Goal: Transaction & Acquisition: Book appointment/travel/reservation

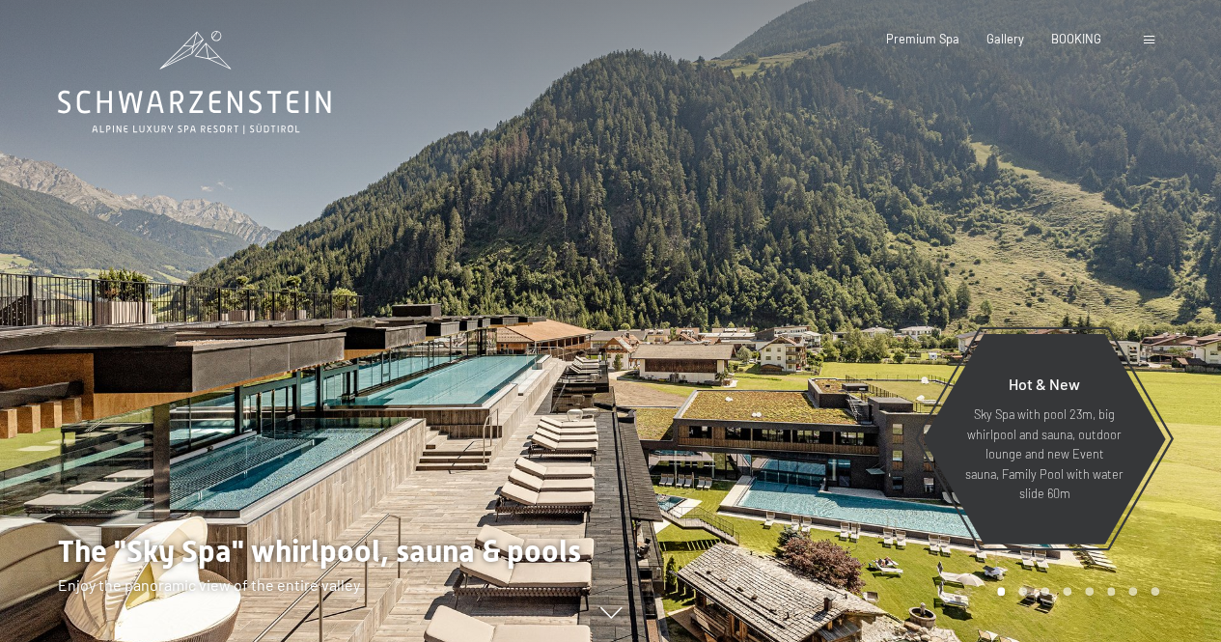
click at [1147, 37] on span at bounding box center [1149, 40] width 11 height 9
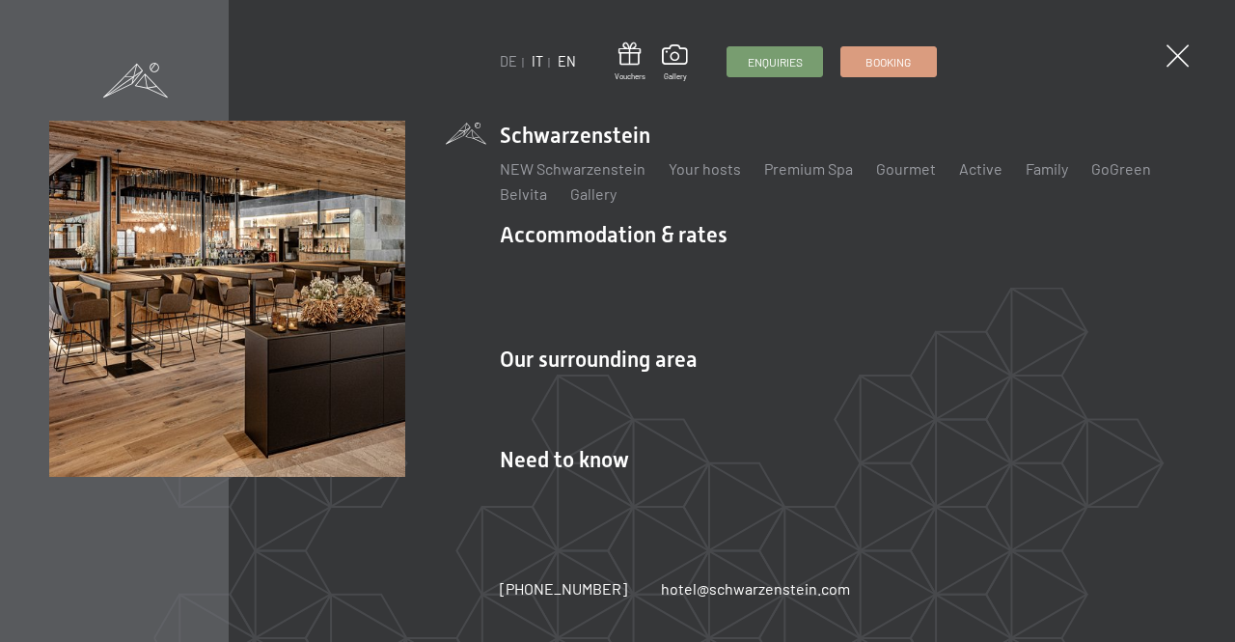
click at [536, 64] on link "IT" at bounding box center [538, 61] width 12 height 16
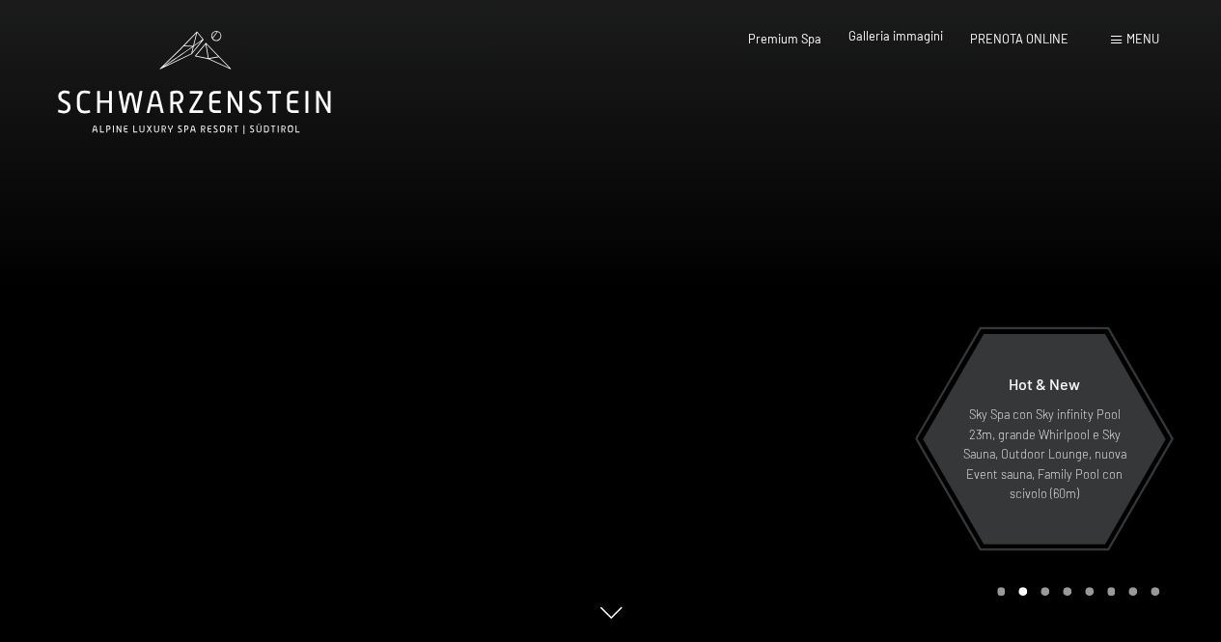
click at [913, 35] on span "Galleria immagini" at bounding box center [895, 35] width 95 height 15
click at [1047, 37] on span "PRENOTA ONLINE" at bounding box center [1019, 35] width 98 height 15
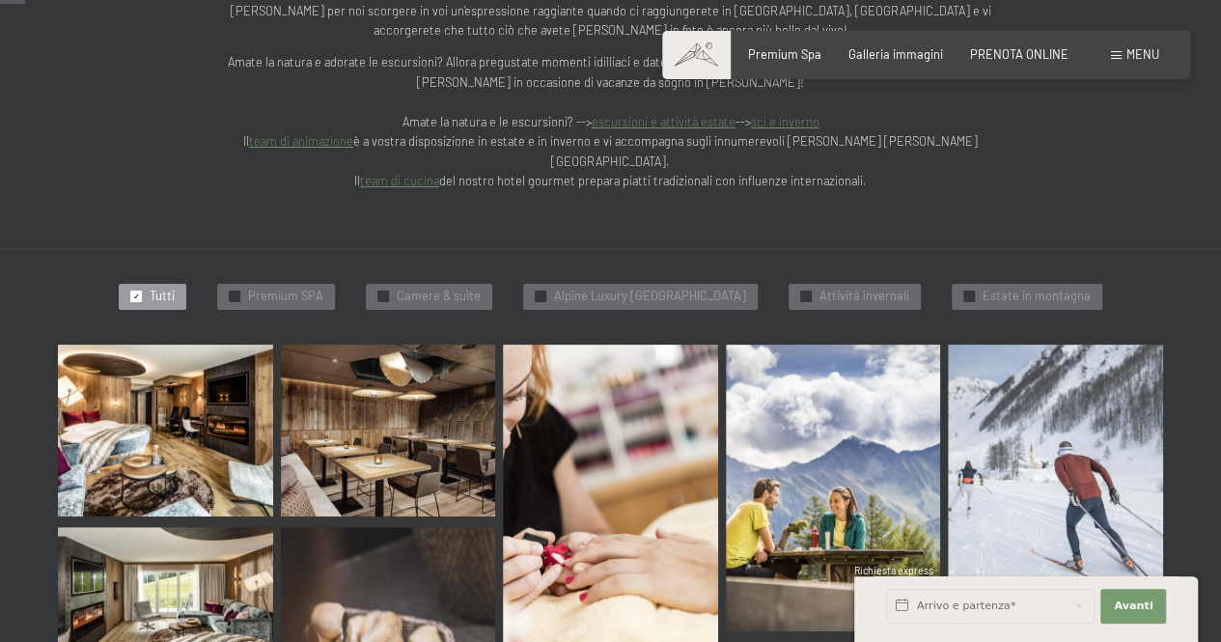
scroll to position [386, 0]
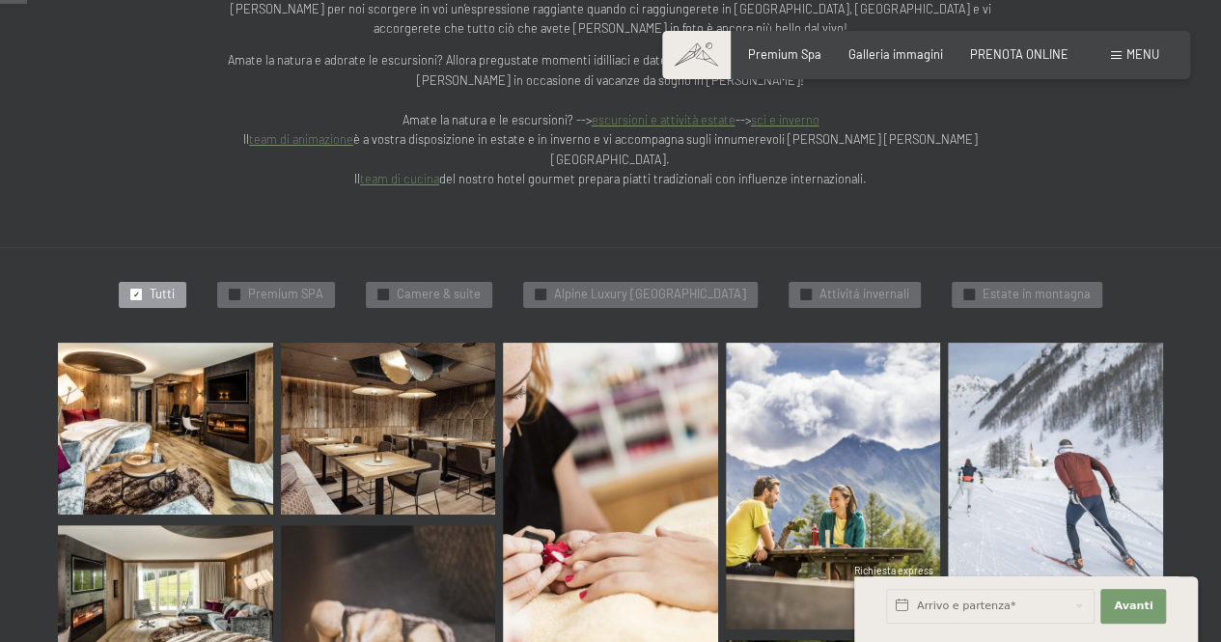
click at [151, 367] on img at bounding box center [165, 429] width 215 height 172
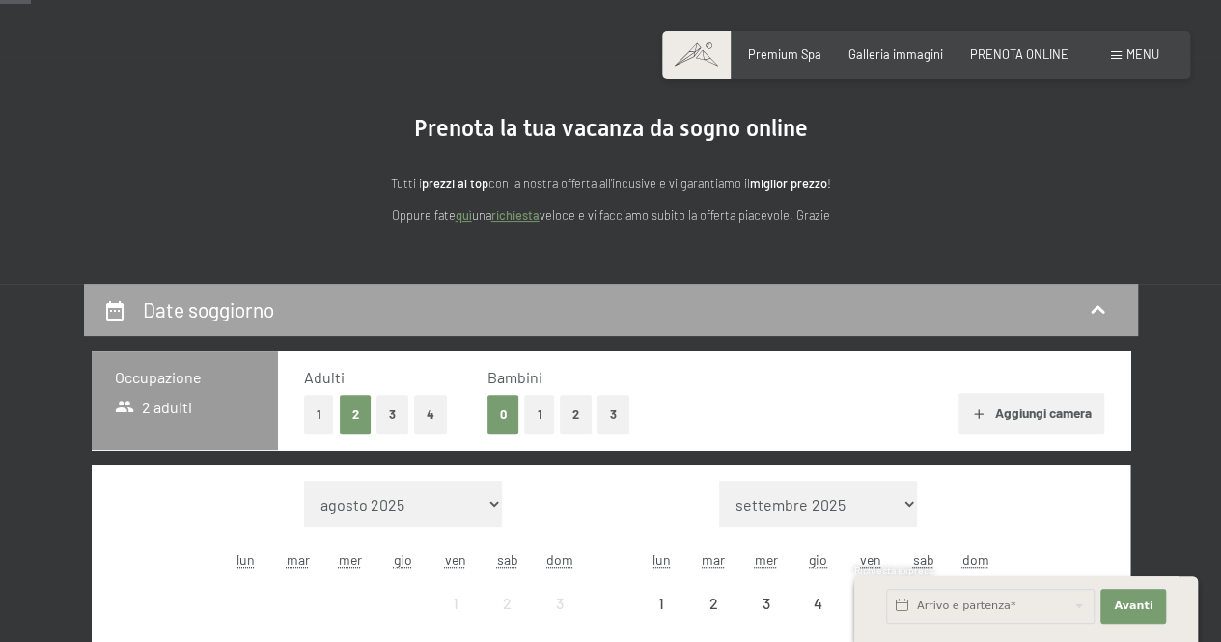
scroll to position [290, 0]
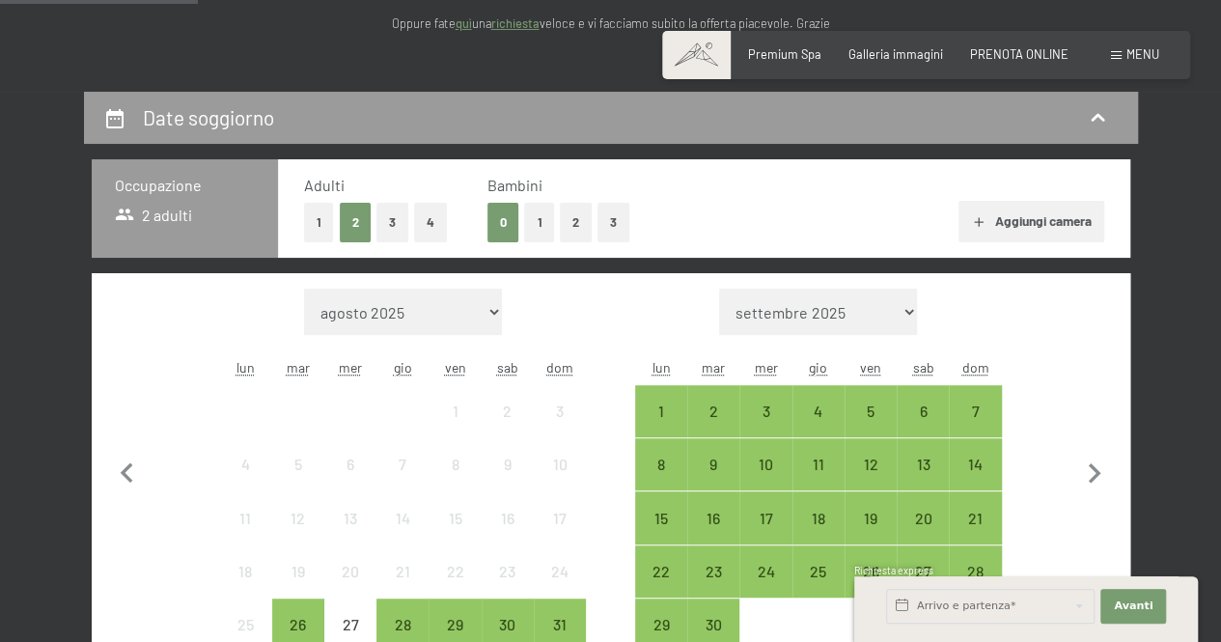
click at [538, 228] on button "1" at bounding box center [539, 223] width 30 height 40
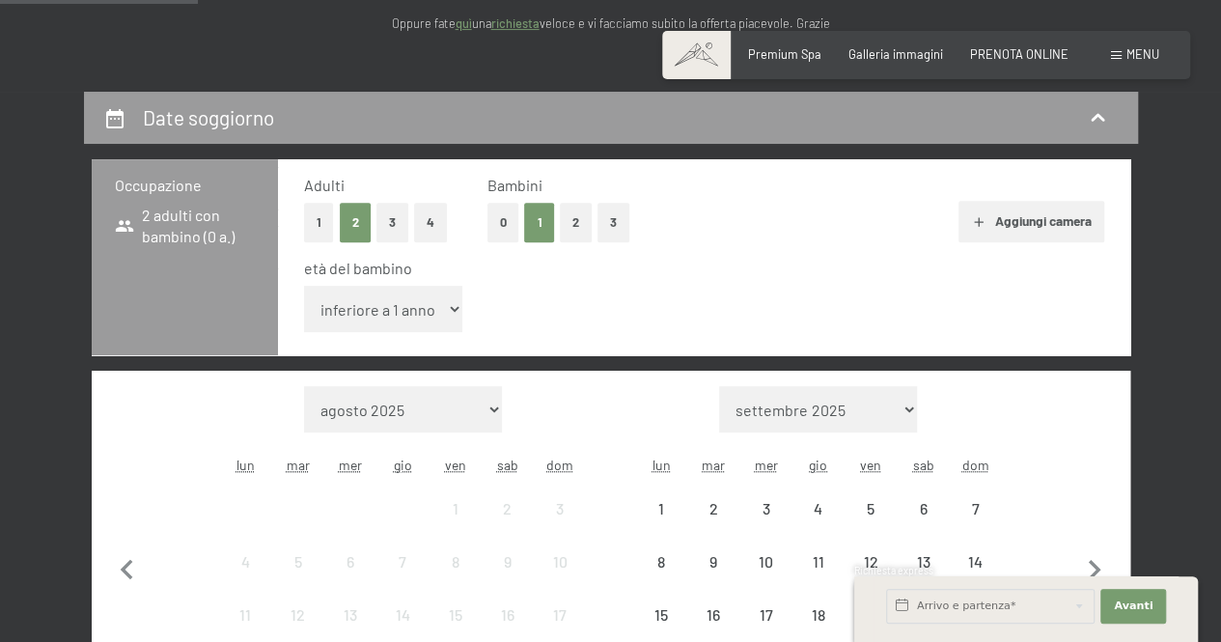
click at [447, 316] on select "inferiore a 1 anno 1 anno 2 anni 3 anni 4 anni 5 anni 6 anni 7 anni 8 anni 9 an…" at bounding box center [383, 309] width 159 height 46
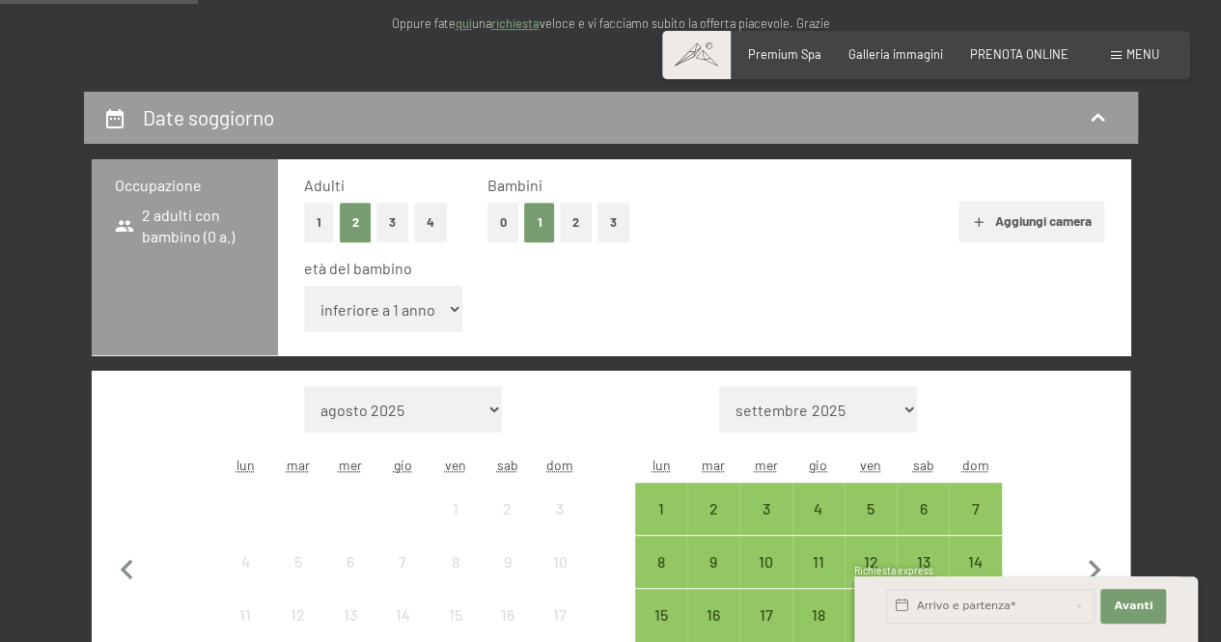
select select "6"
click at [304, 286] on select "inferiore a 1 anno 1 anno 2 anni 3 anni 4 anni 5 anni 6 anni 7 anni 8 anni 9 an…" at bounding box center [383, 309] width 159 height 46
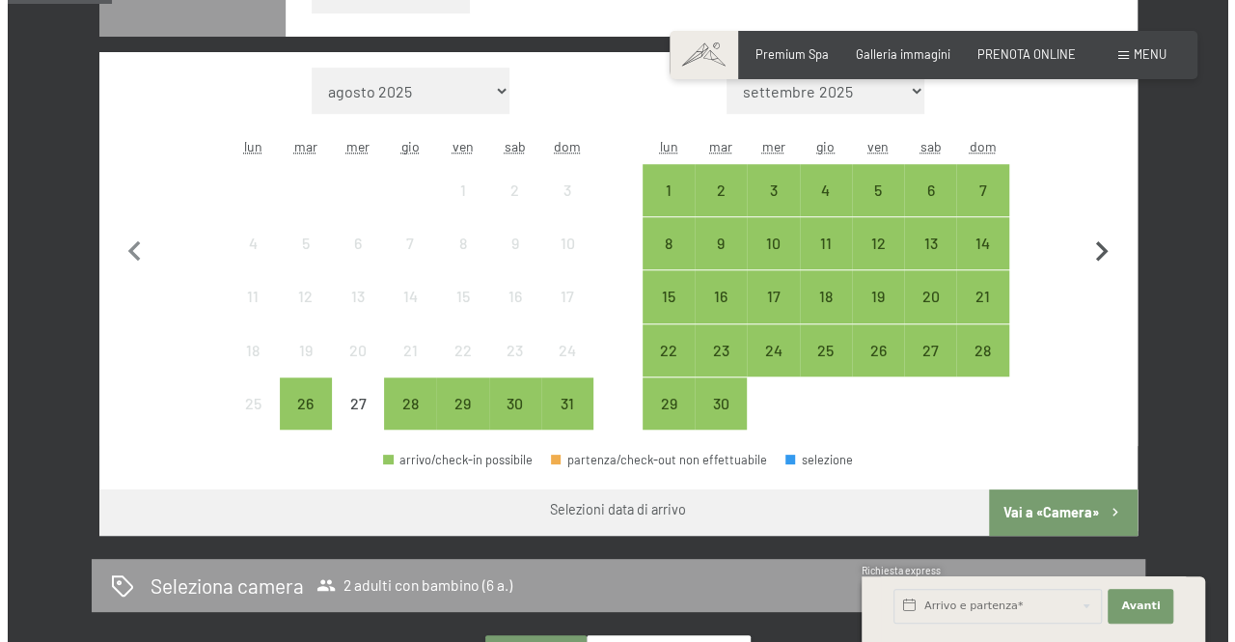
scroll to position [579, 0]
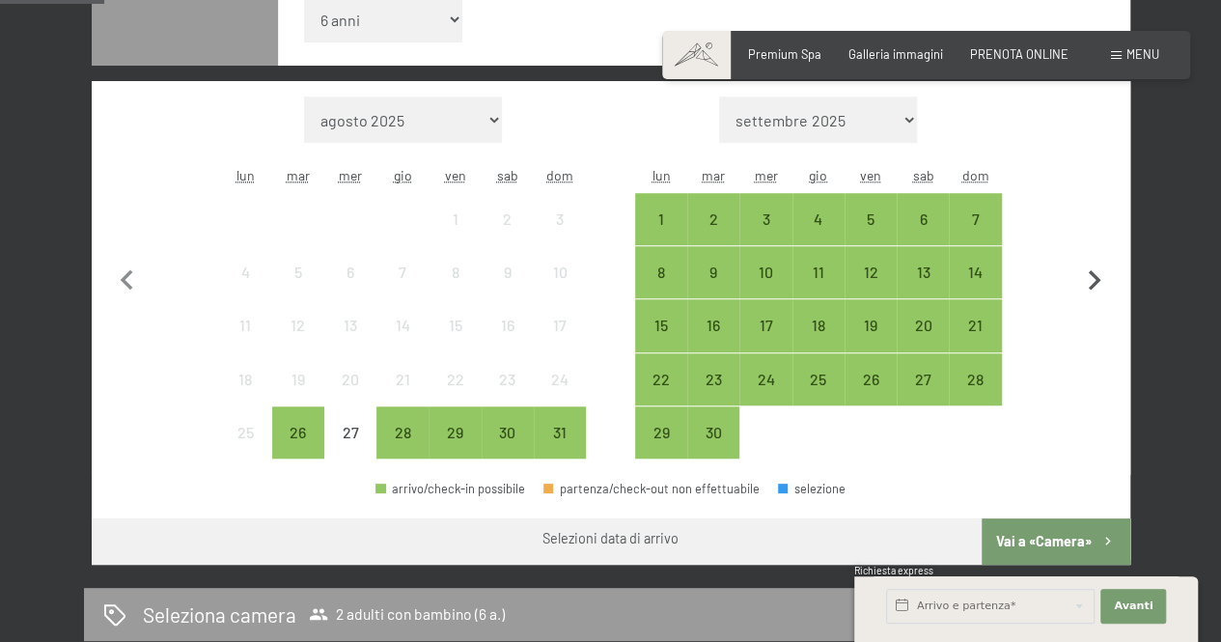
click at [1091, 281] on icon "button" at bounding box center [1094, 281] width 41 height 41
select select "2025-09-01"
select select "2025-10-01"
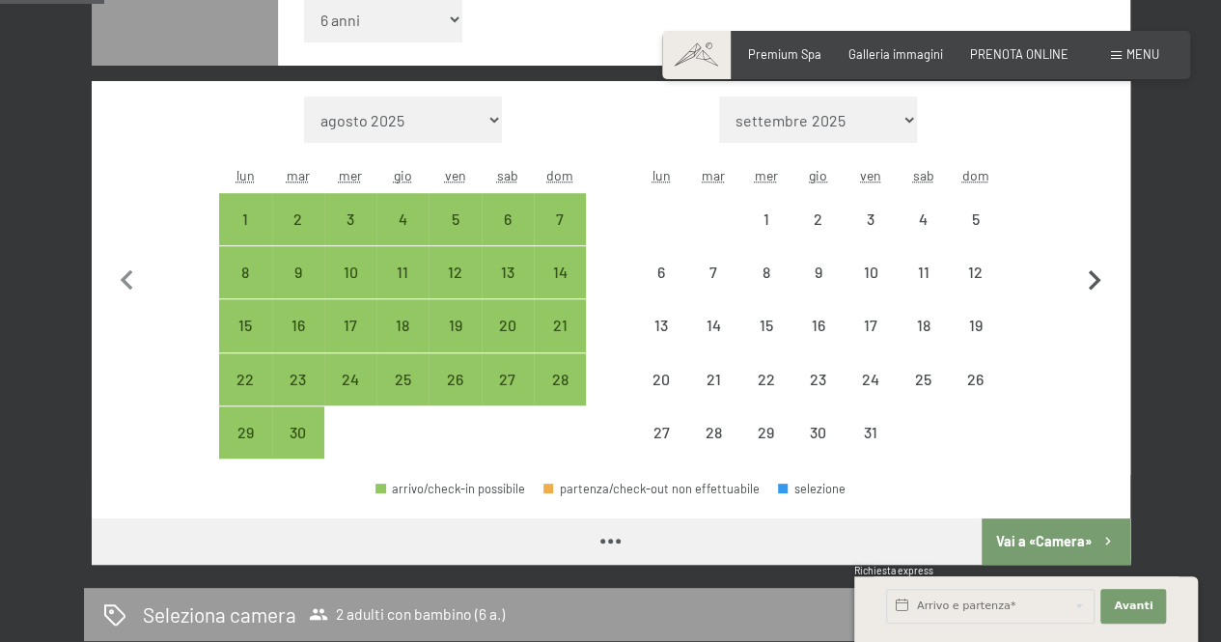
click at [1091, 281] on icon "button" at bounding box center [1094, 281] width 41 height 41
select select "2025-10-01"
select select "2025-11-01"
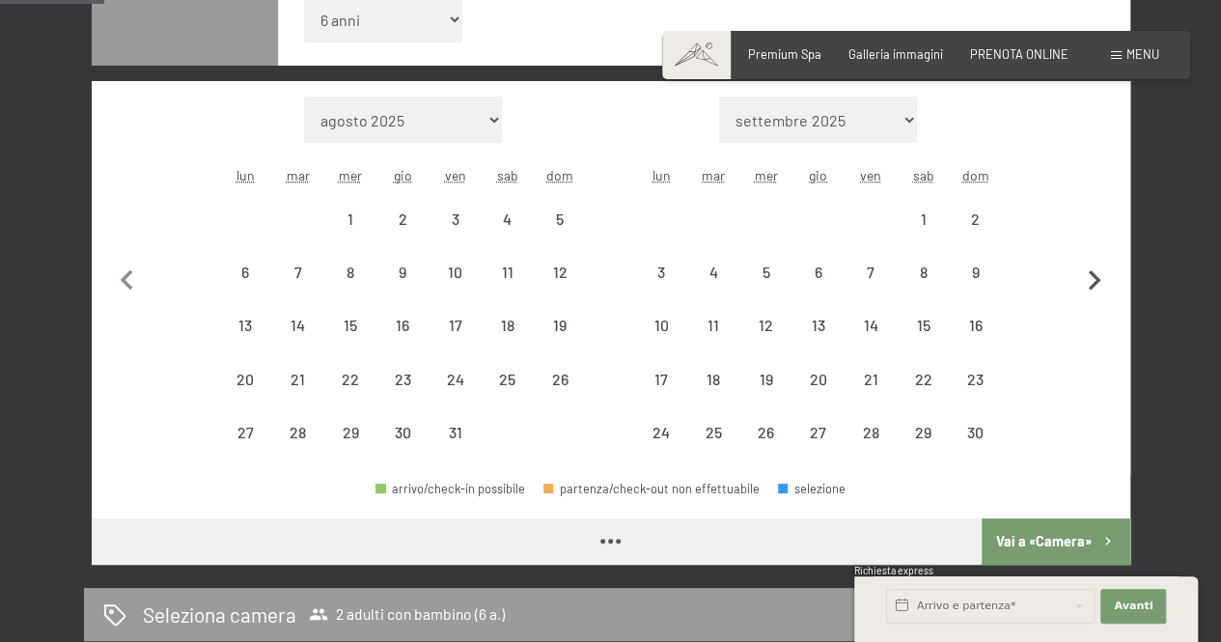
click at [1091, 281] on icon "button" at bounding box center [1094, 281] width 41 height 41
select select "2025-11-01"
select select "2025-12-01"
click at [1091, 281] on icon "button" at bounding box center [1094, 281] width 41 height 41
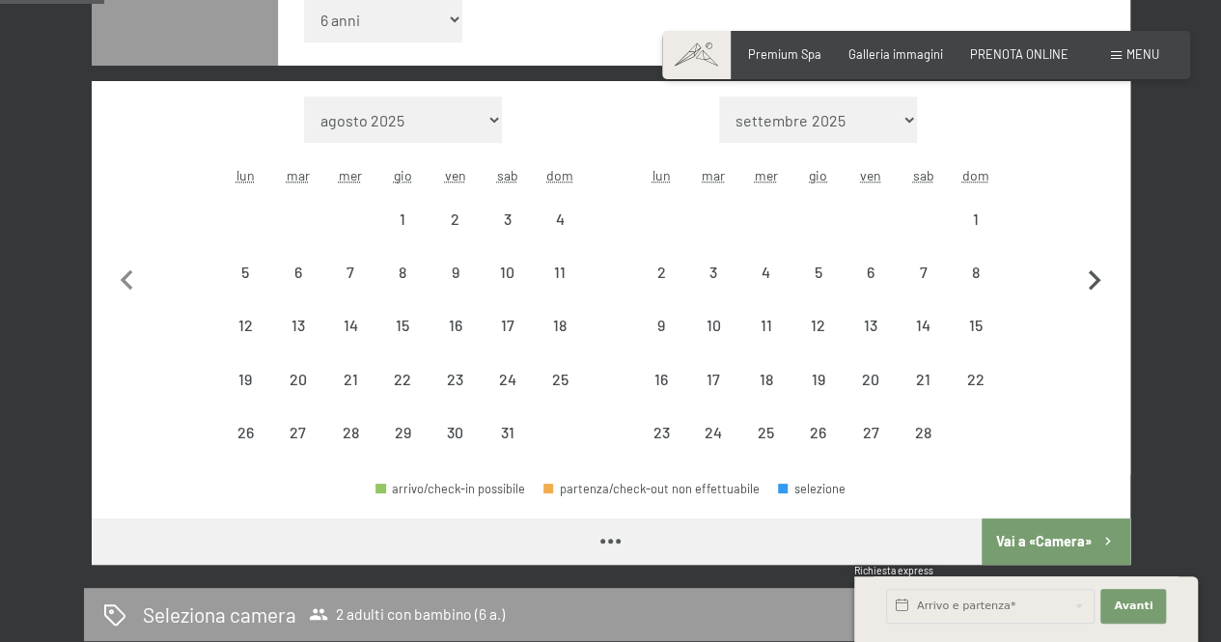
click at [1091, 281] on icon "button" at bounding box center [1094, 281] width 41 height 41
select select "2026-02-01"
select select "2026-03-01"
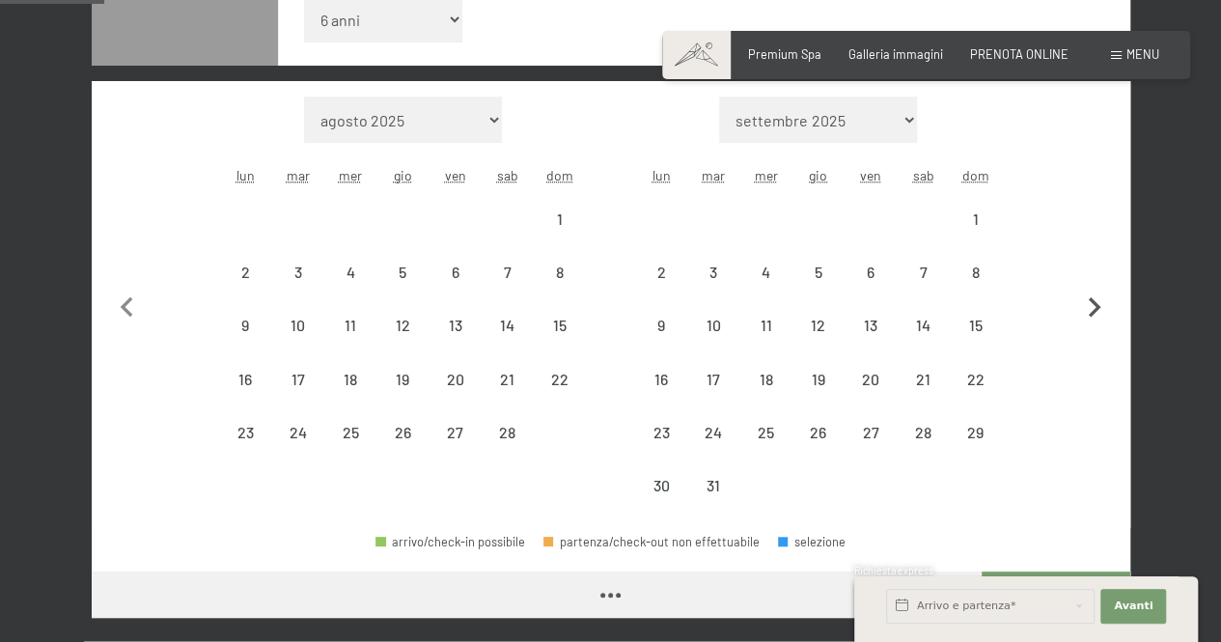
click at [1091, 281] on button "button" at bounding box center [1094, 305] width 41 height 416
select select "2026-03-01"
select select "2026-04-01"
select select "2026-03-01"
select select "2026-04-01"
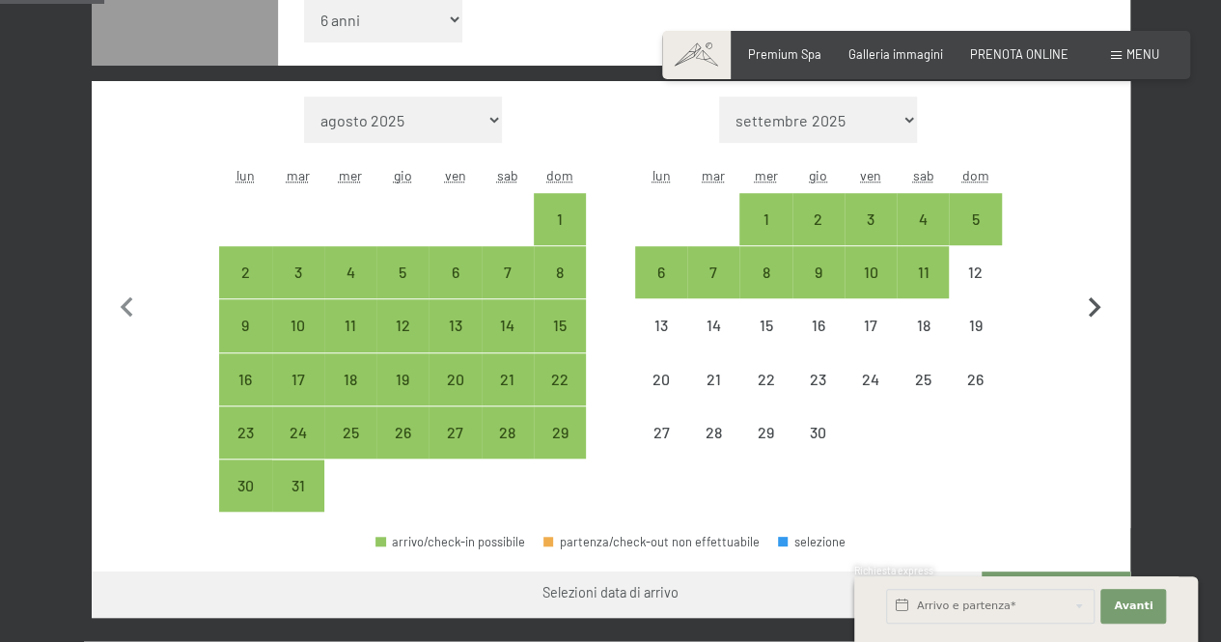
click at [1091, 308] on icon "button" at bounding box center [1094, 308] width 41 height 41
select select "2026-04-01"
select select "2026-05-01"
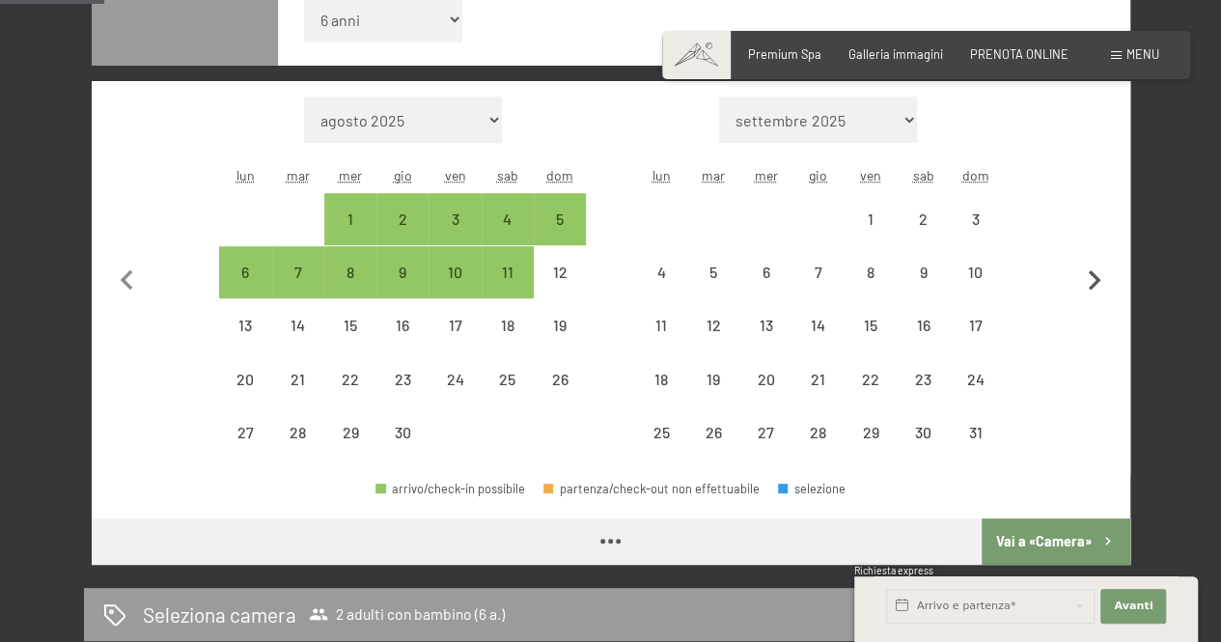
select select "2026-04-01"
select select "2026-05-01"
click at [1096, 275] on icon "button" at bounding box center [1095, 280] width 13 height 20
select select "2026-05-01"
select select "2026-06-01"
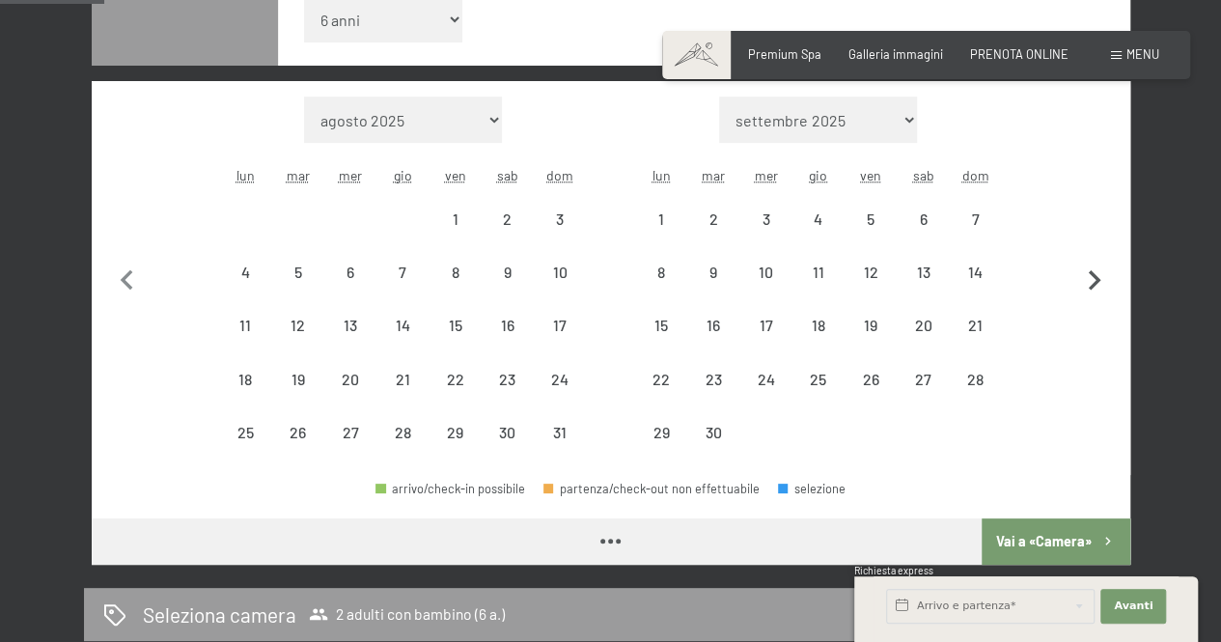
select select "2026-05-01"
select select "2026-06-01"
click at [130, 273] on icon "button" at bounding box center [127, 281] width 41 height 41
select select "2026-04-01"
select select "2026-05-01"
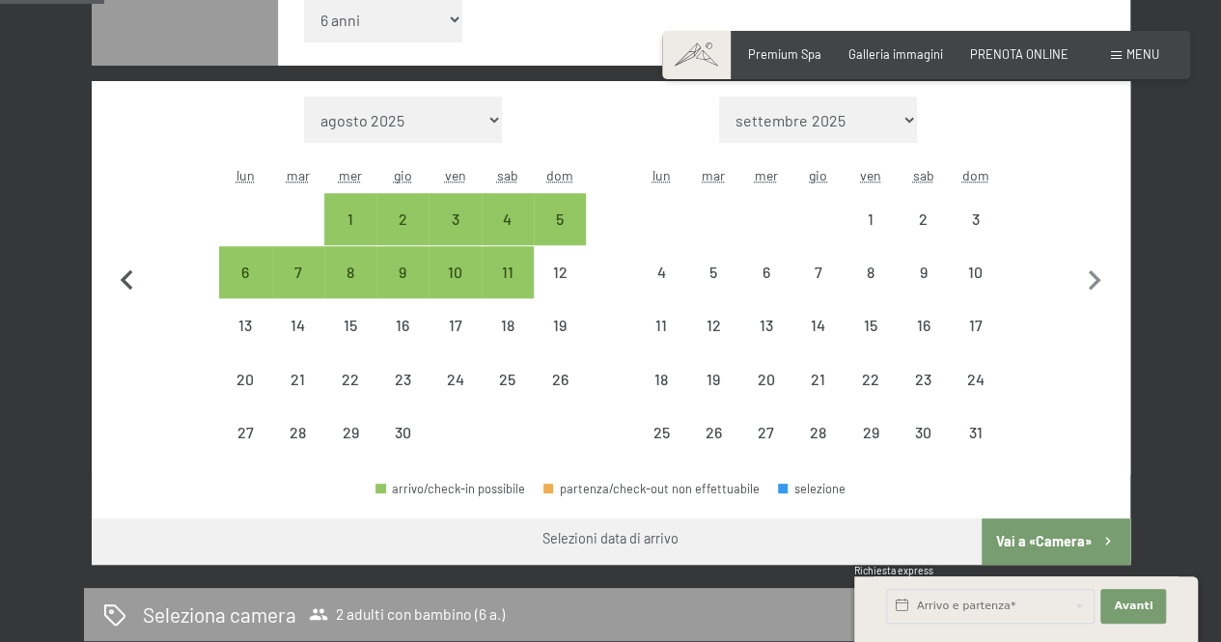
click at [130, 273] on icon "button" at bounding box center [127, 281] width 41 height 41
select select "2026-03-01"
select select "2026-04-01"
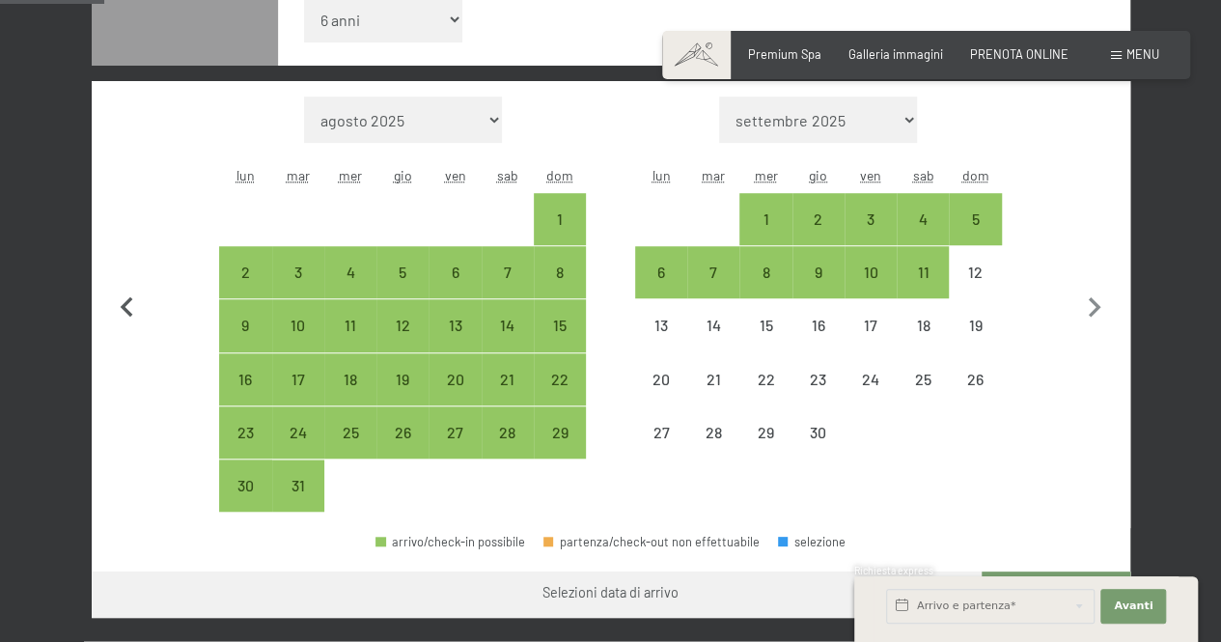
click at [130, 273] on button "button" at bounding box center [127, 305] width 41 height 416
select select "2026-02-01"
select select "2026-03-01"
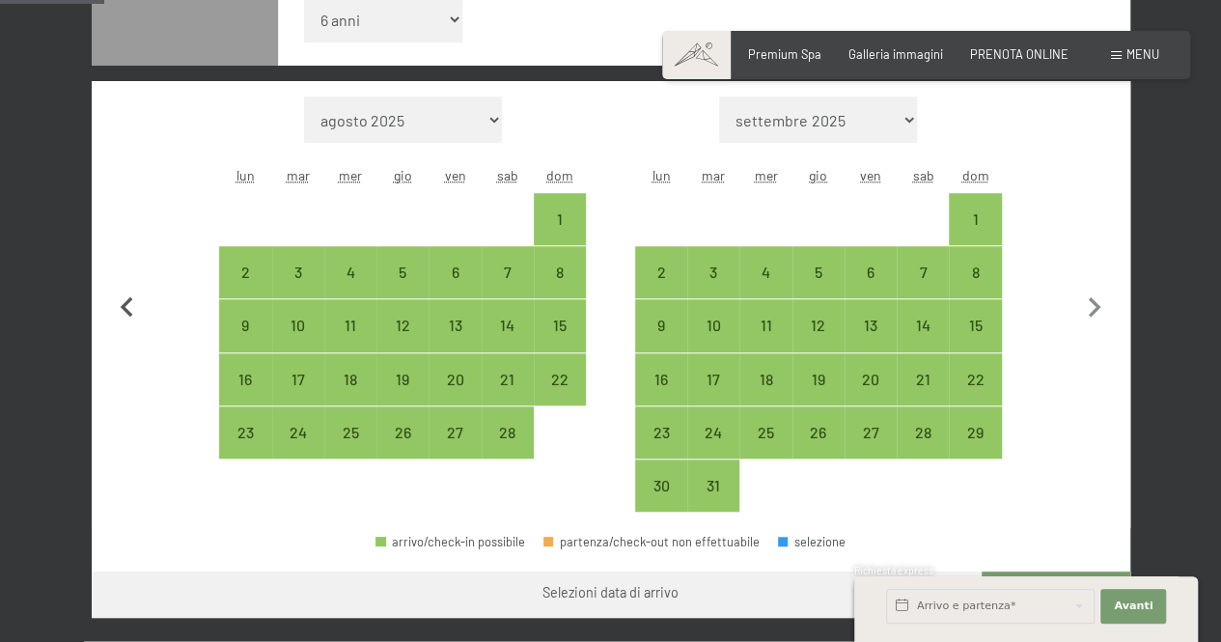
click at [130, 273] on button "button" at bounding box center [127, 305] width 41 height 416
select select "2026-01-01"
select select "2026-02-01"
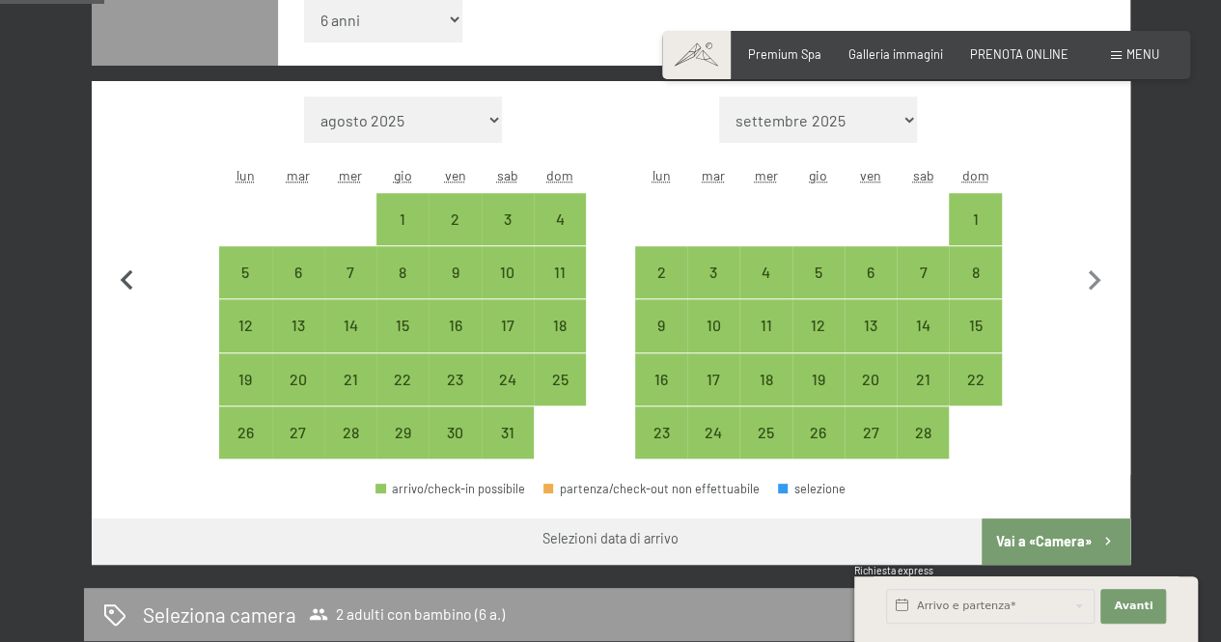
click at [130, 273] on icon "button" at bounding box center [127, 281] width 41 height 41
select select "2025-12-01"
select select "2026-01-01"
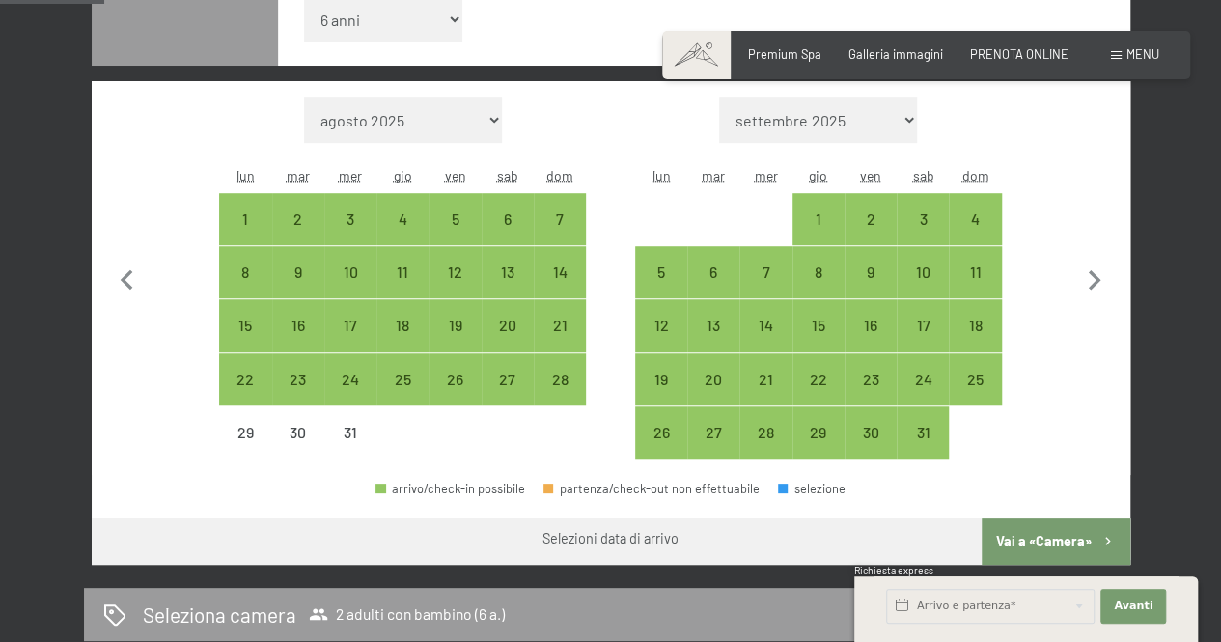
click at [1127, 57] on span "Menu" at bounding box center [1142, 53] width 33 height 15
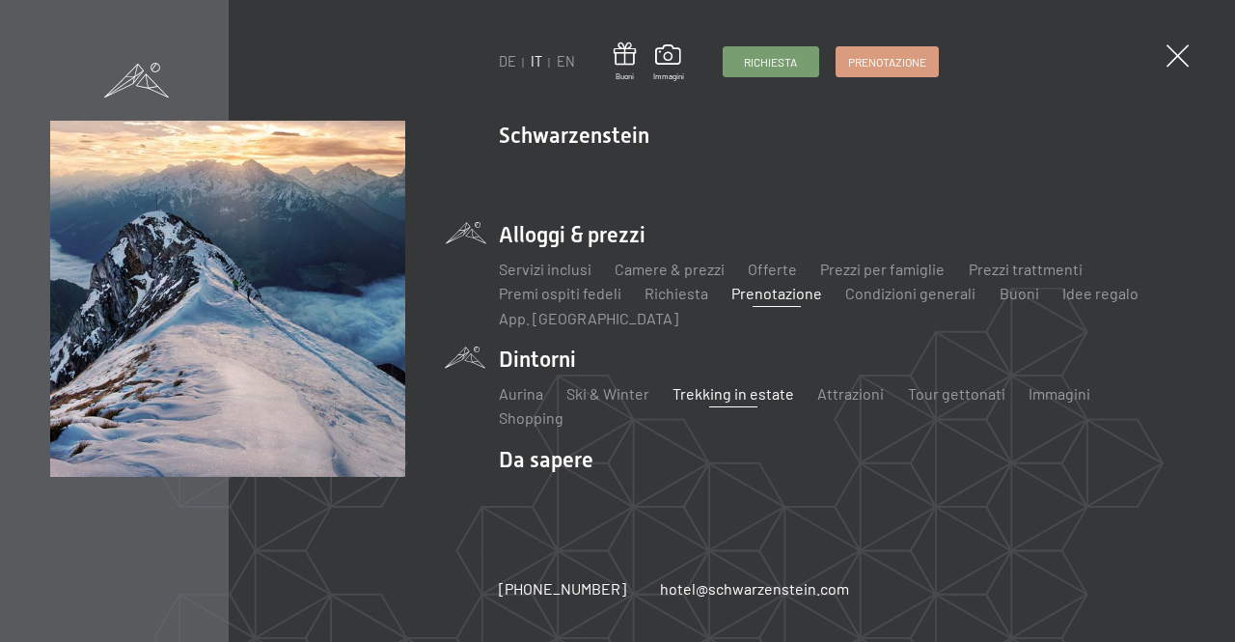
click at [757, 395] on link "Trekking in estate" at bounding box center [735, 393] width 122 height 18
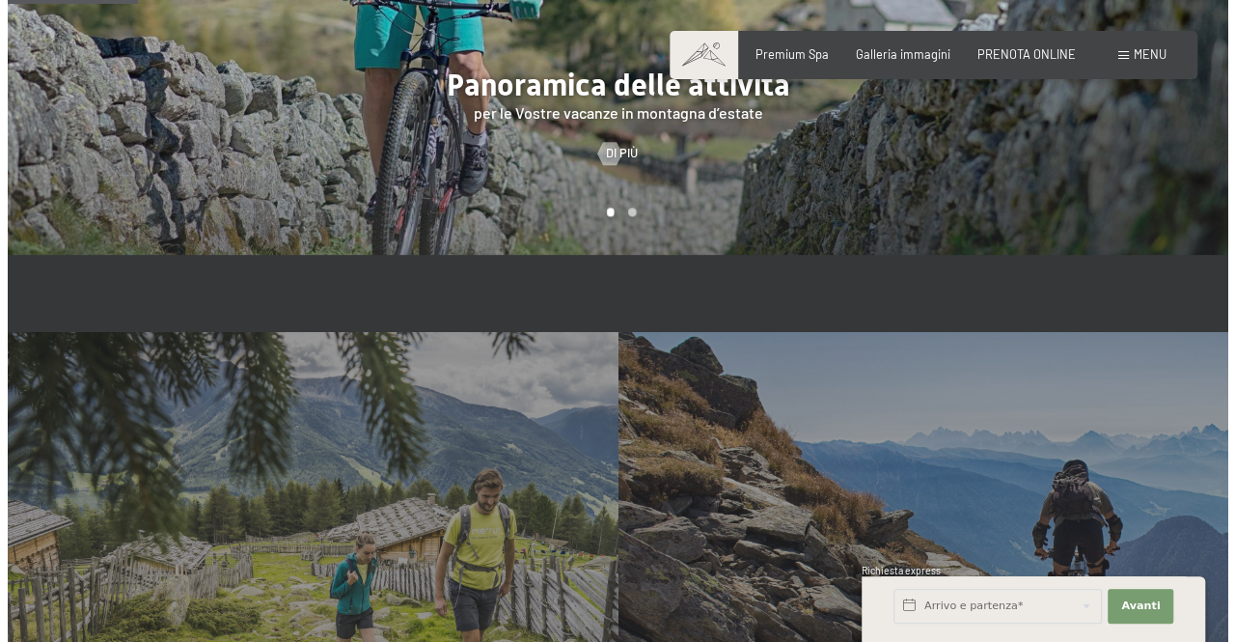
scroll to position [1062, 0]
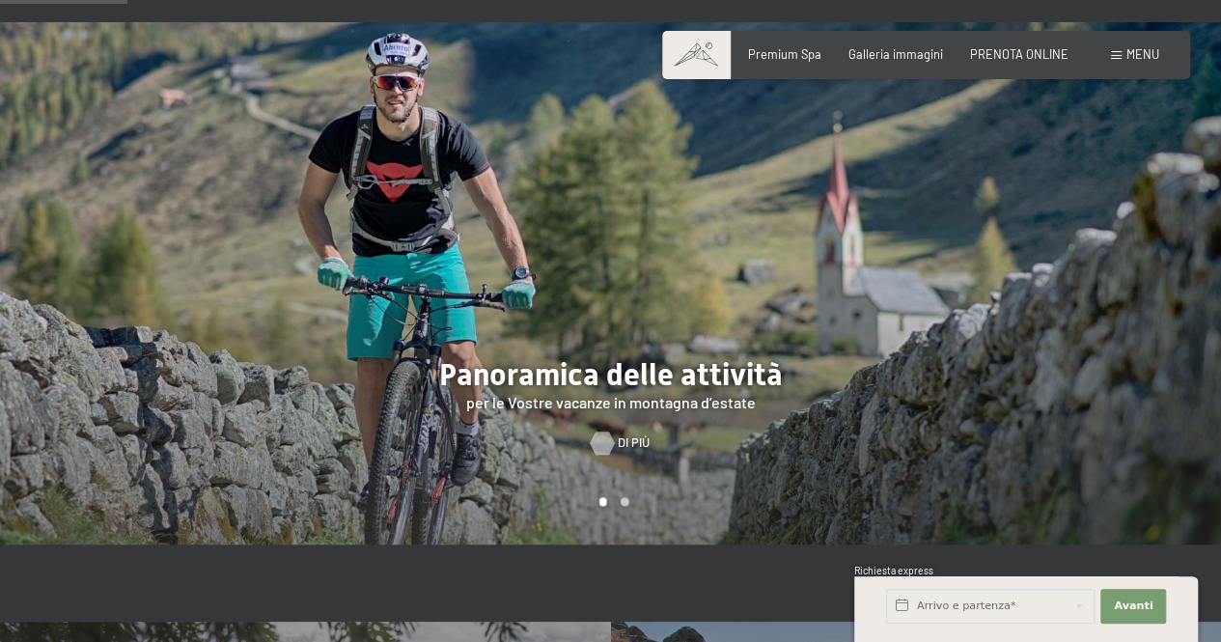
click at [626, 434] on span "Di più" at bounding box center [634, 442] width 32 height 17
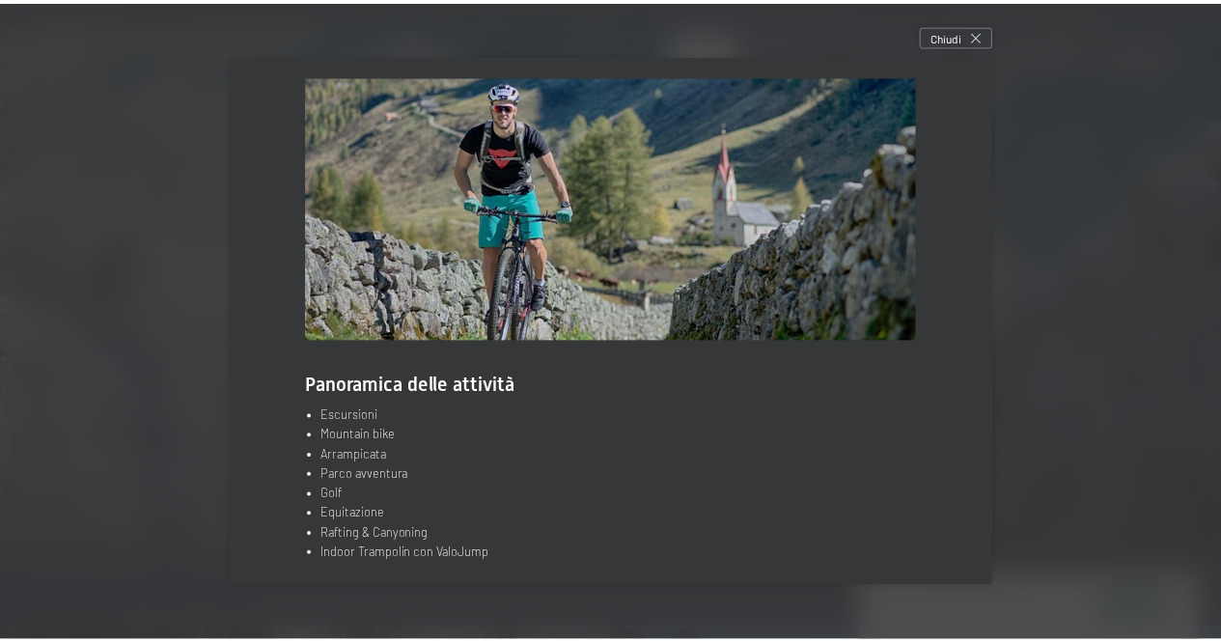
scroll to position [26, 0]
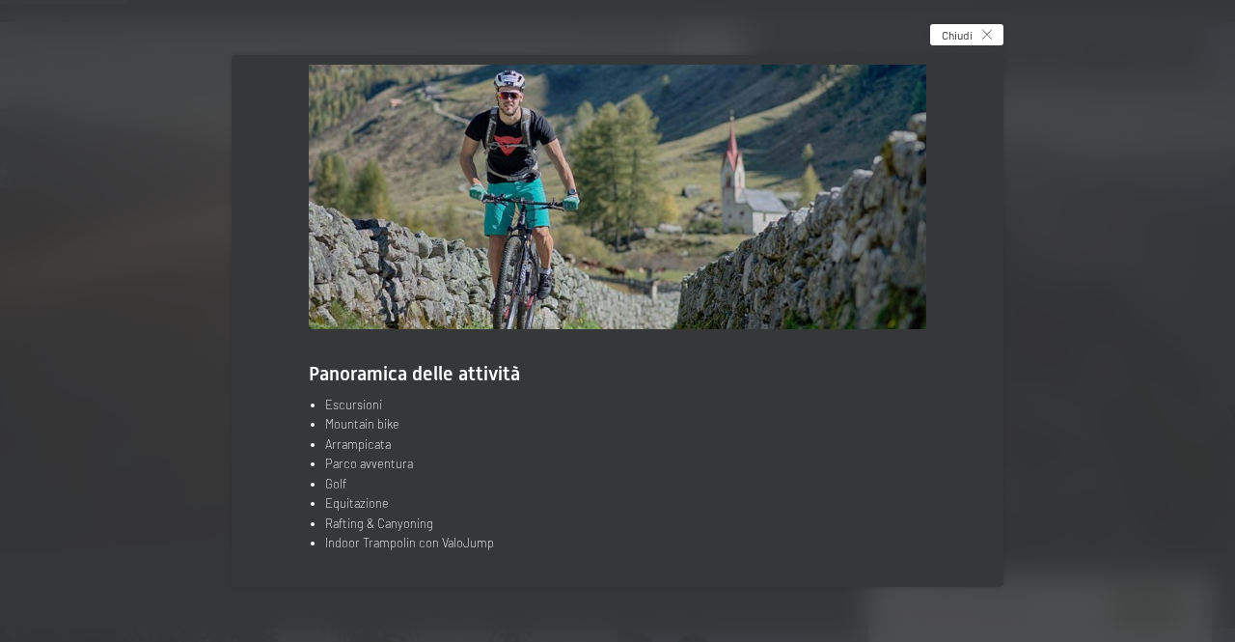
click at [988, 30] on icon at bounding box center [987, 35] width 10 height 10
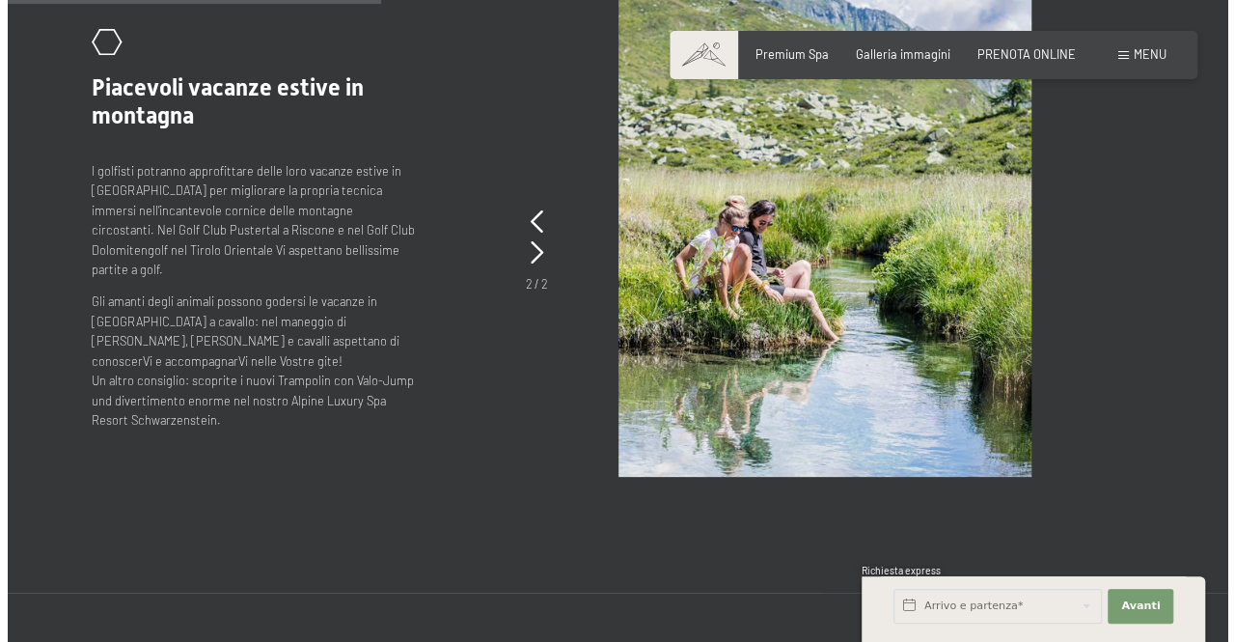
scroll to position [2123, 0]
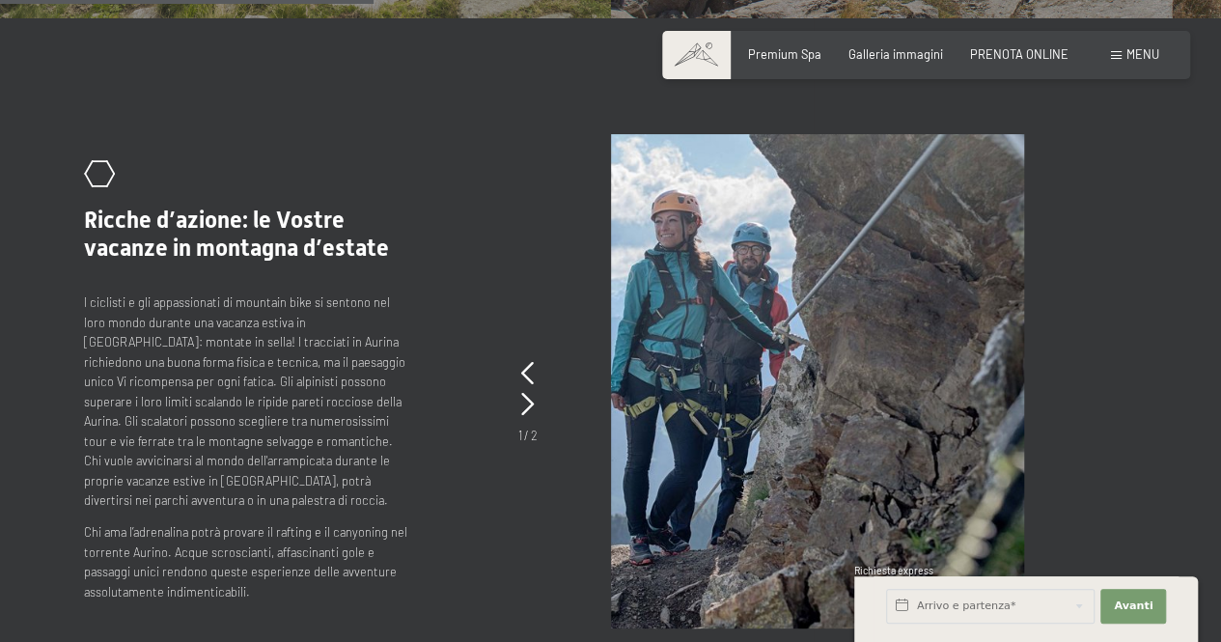
click at [1124, 58] on div "Menu" at bounding box center [1135, 54] width 48 height 17
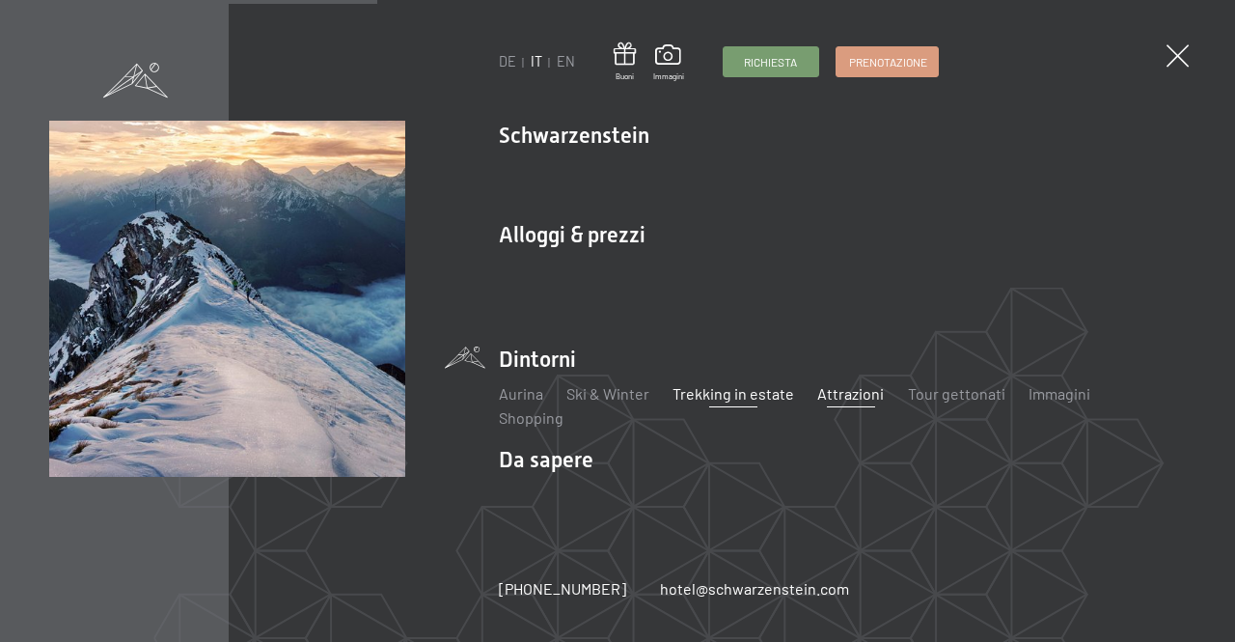
click at [865, 397] on link "Attrazioni" at bounding box center [851, 393] width 67 height 18
